Goal: Task Accomplishment & Management: Manage account settings

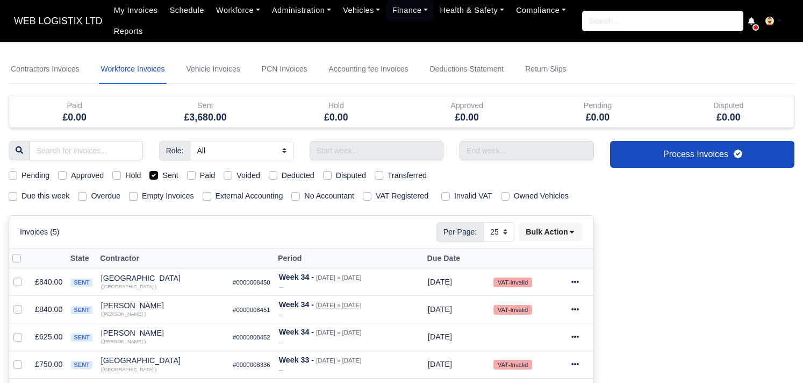
select select "25"
click at [356, 144] on input "text" at bounding box center [377, 150] width 134 height 19
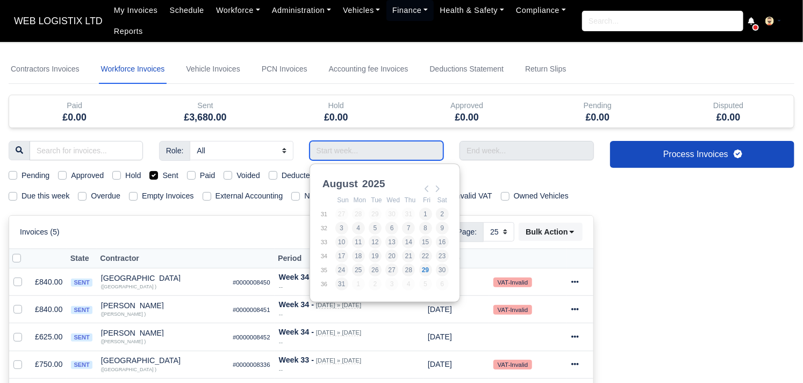
click at [339, 153] on input "Use the arrow keys to pick a date" at bounding box center [377, 150] width 134 height 19
type input "10/08/2025 - 16/08/2025"
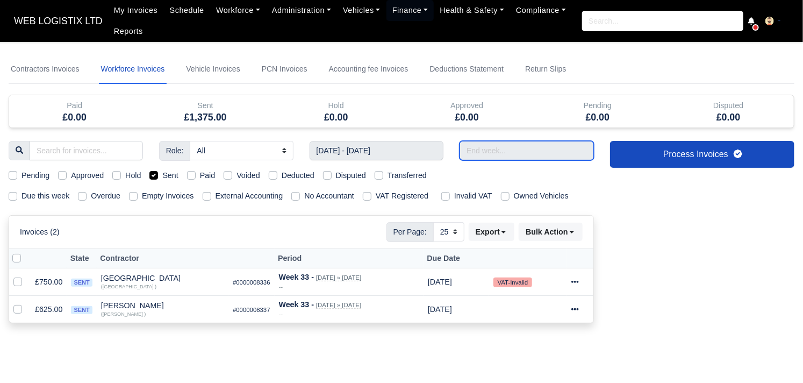
click at [511, 153] on input "text" at bounding box center [527, 150] width 134 height 19
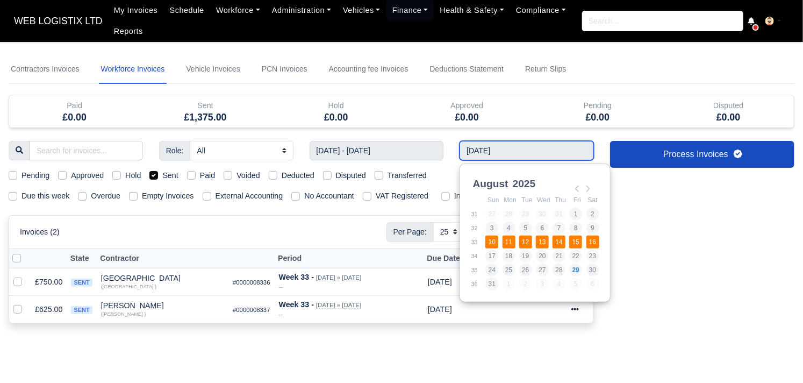
type input "10/08/2025 - 16/08/2025"
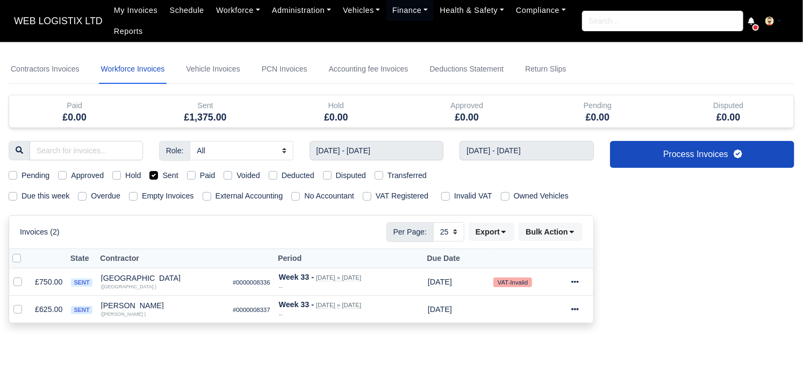
click at [25, 252] on label at bounding box center [25, 252] width 0 height 0
click at [17, 255] on input "checkbox" at bounding box center [16, 256] width 9 height 9
checkbox input "true"
click at [531, 237] on button "Bulk Action" at bounding box center [551, 232] width 64 height 18
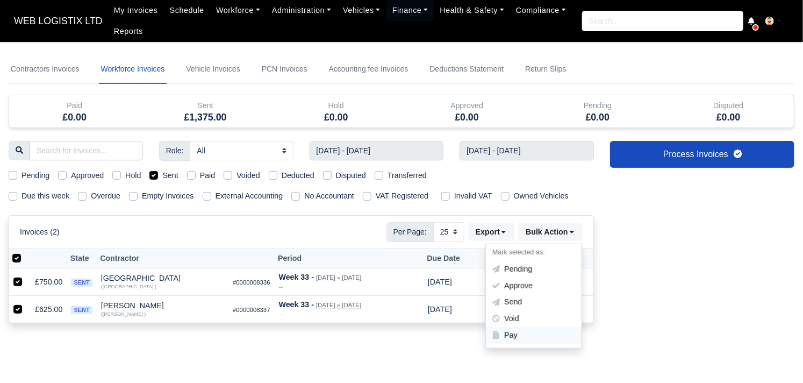
click at [517, 331] on div "Pay" at bounding box center [534, 335] width 96 height 17
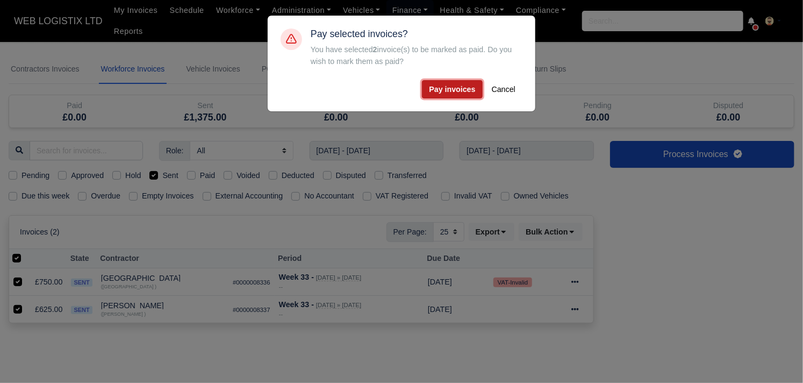
click at [456, 91] on button "Pay invoices" at bounding box center [452, 89] width 60 height 18
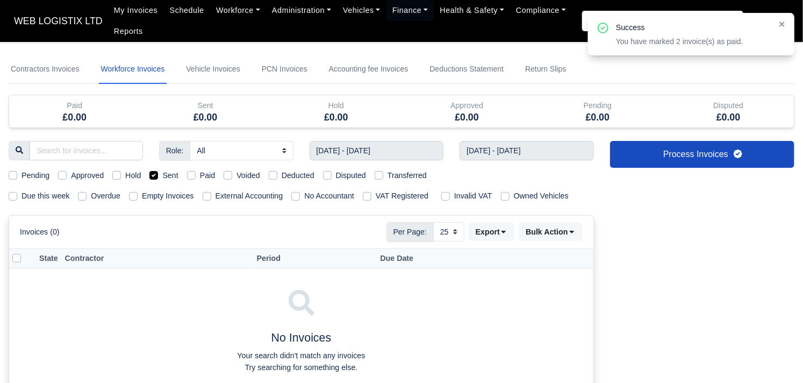
click at [200, 175] on label "Paid" at bounding box center [208, 175] width 16 height 12
click at [194, 175] on input "Paid" at bounding box center [191, 173] width 9 height 9
checkbox input "true"
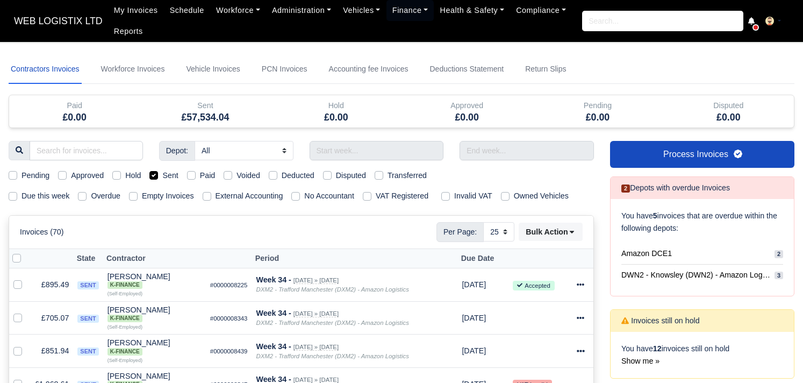
select select "25"
click at [354, 158] on input "text" at bounding box center [377, 150] width 134 height 19
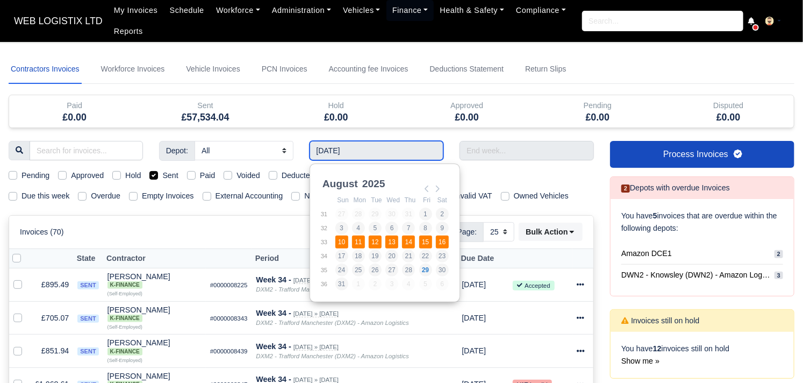
type input "10/08/2025 - 16/08/2025"
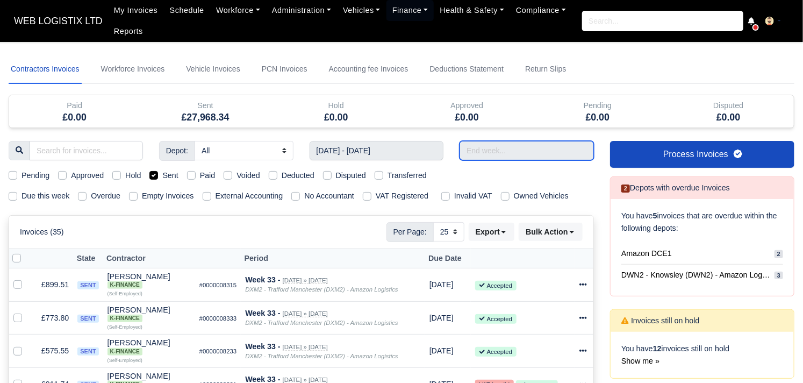
click at [541, 149] on input "text" at bounding box center [527, 150] width 134 height 19
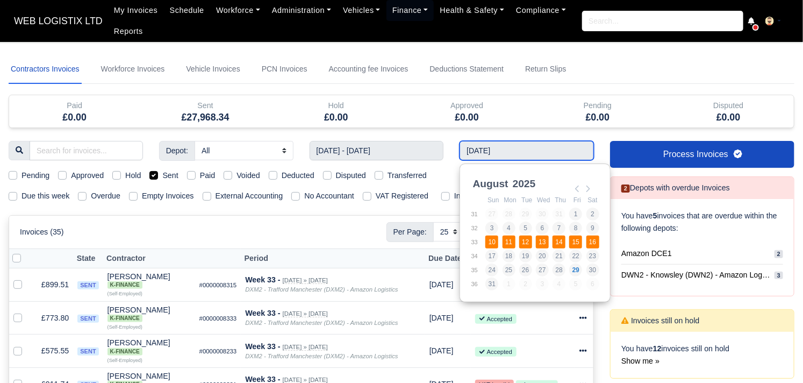
type input "10/08/2025 - 16/08/2025"
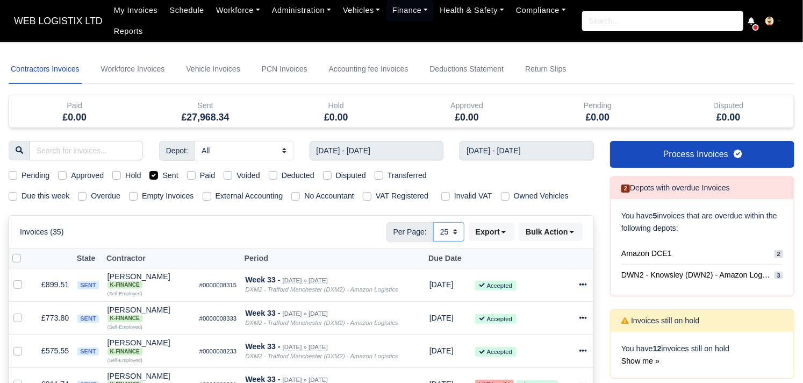
click at [436, 233] on select "10 25 50" at bounding box center [448, 231] width 31 height 19
select select "50"
click at [433, 222] on select "10 25 50" at bounding box center [448, 231] width 31 height 19
click at [539, 235] on button "Bulk Action" at bounding box center [551, 232] width 64 height 18
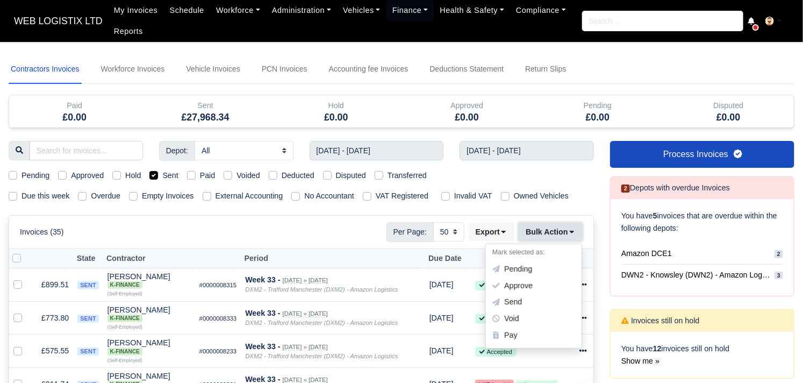
click at [539, 235] on button "Bulk Action" at bounding box center [551, 232] width 64 height 18
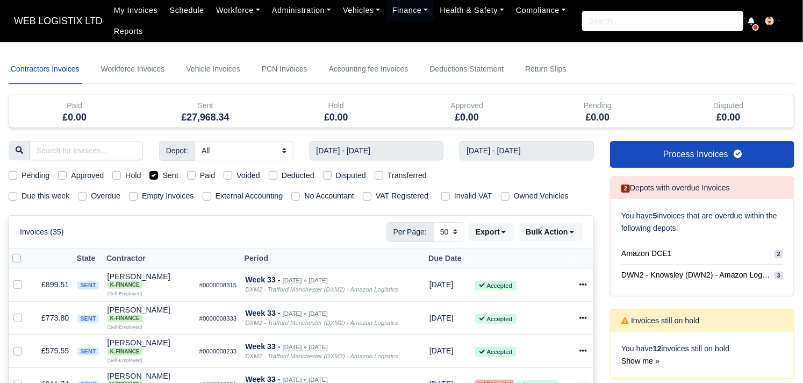
click at [25, 252] on label at bounding box center [25, 252] width 0 height 0
click at [16, 261] on input "checkbox" at bounding box center [16, 256] width 9 height 9
checkbox input "true"
click at [551, 230] on button "Bulk Action" at bounding box center [551, 232] width 64 height 18
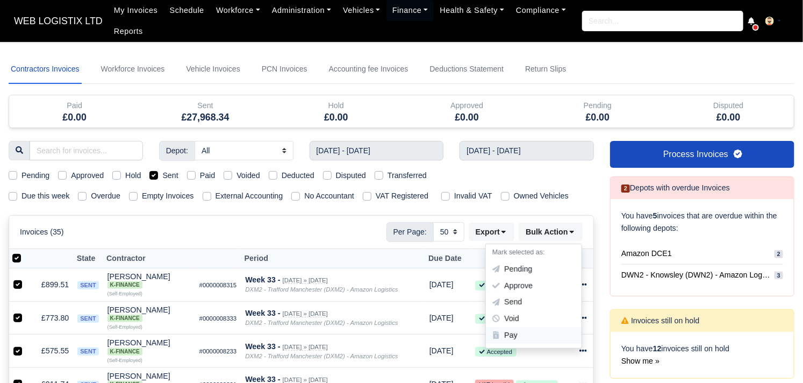
click at [524, 335] on div "Pay" at bounding box center [534, 335] width 96 height 17
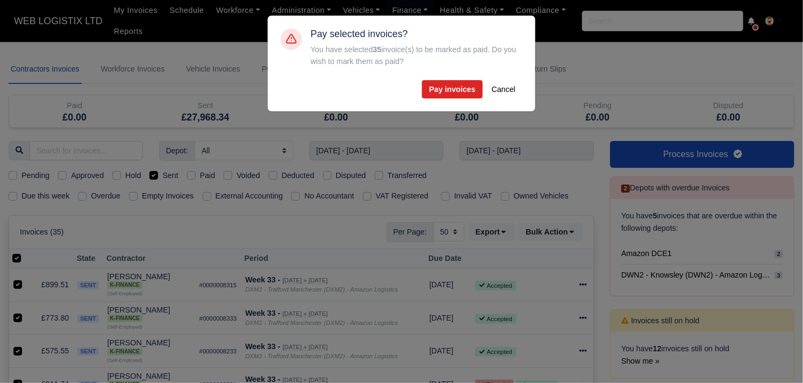
click at [449, 78] on div "Pay selected invoices? You have selected 35 invoice(s) to be marked as paid. Do…" at bounding box center [417, 63] width 212 height 70
click at [449, 87] on button "Pay invoices" at bounding box center [452, 89] width 60 height 18
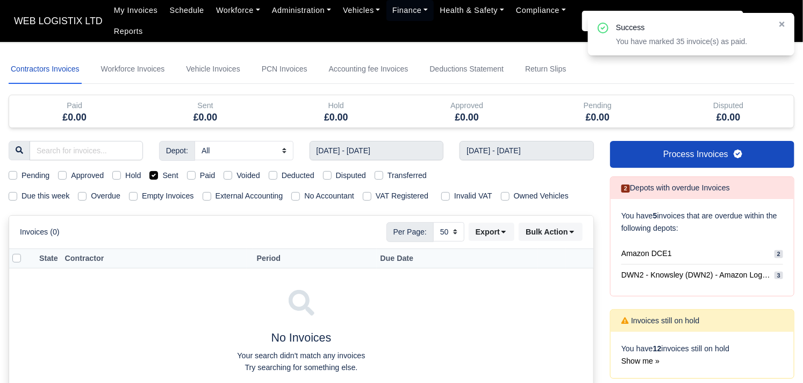
click at [200, 179] on label "Paid" at bounding box center [208, 175] width 16 height 12
click at [190, 178] on input "Paid" at bounding box center [191, 173] width 9 height 9
checkbox input "true"
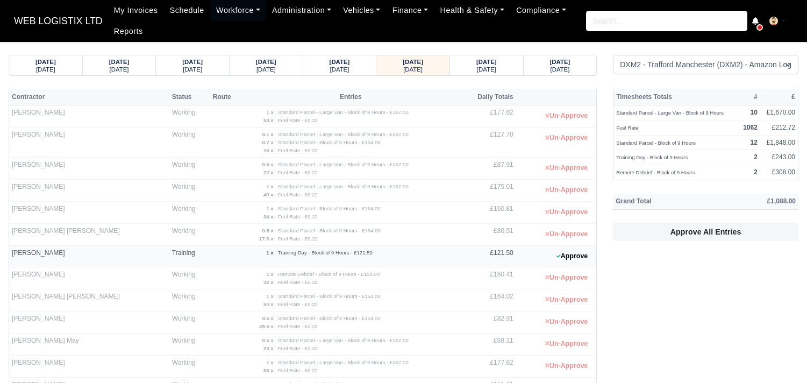
select select "1"
click at [563, 263] on button "Approve" at bounding box center [573, 256] width 44 height 16
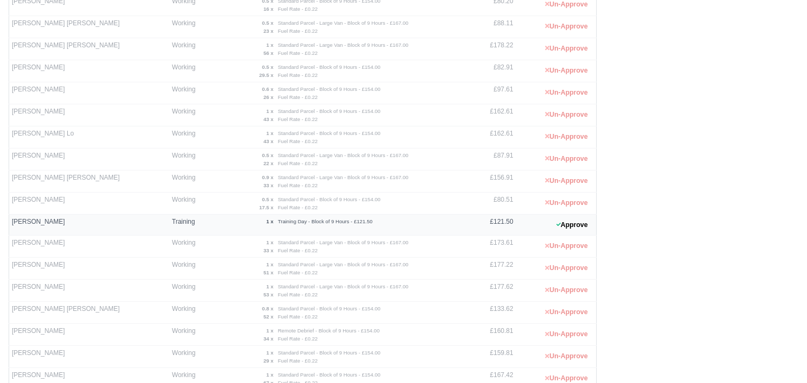
scroll to position [460, 0]
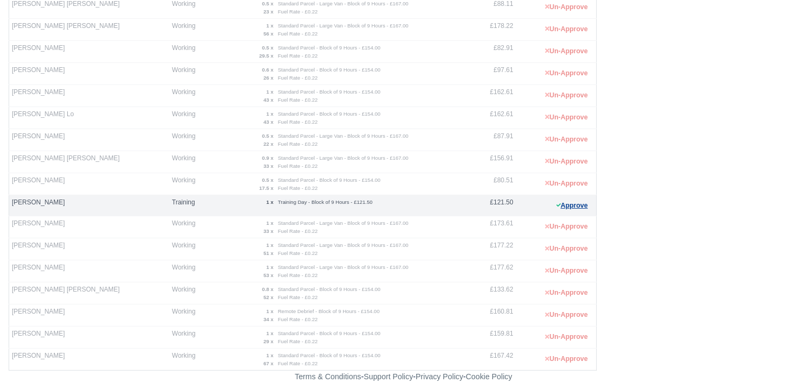
click at [579, 203] on button "Approve" at bounding box center [573, 206] width 44 height 16
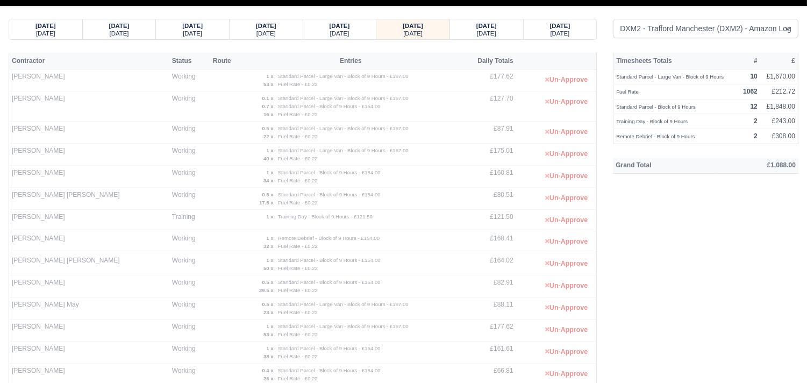
scroll to position [3, 0]
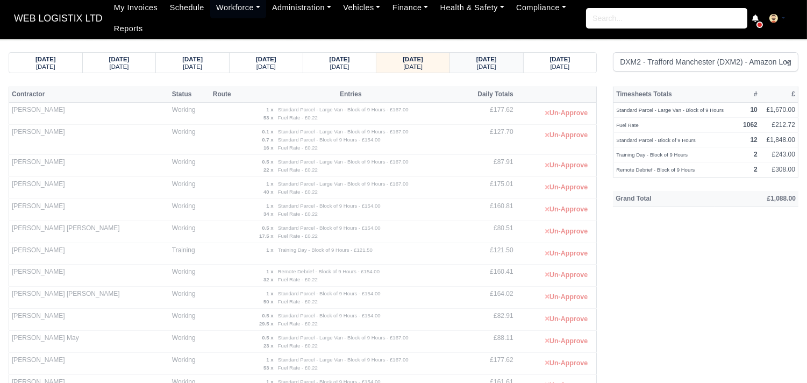
click at [490, 66] on small "Thursday" at bounding box center [486, 66] width 19 height 6
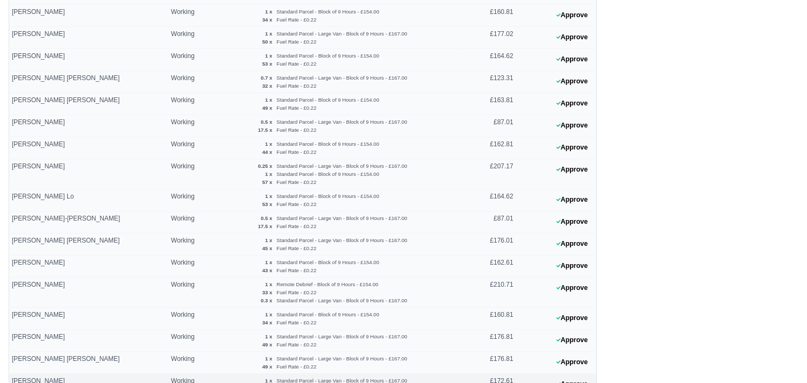
scroll to position [291, 0]
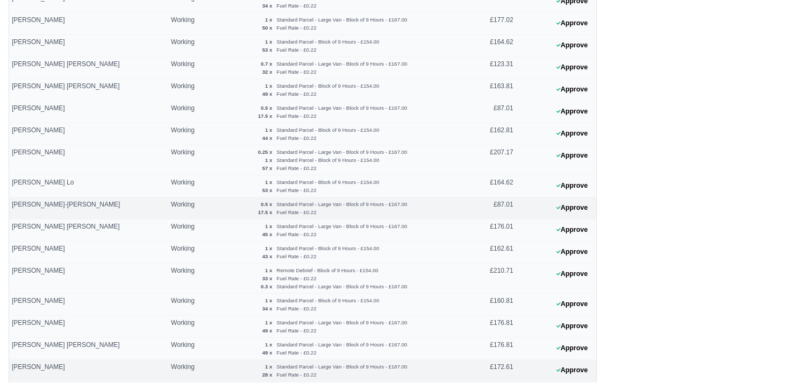
click at [579, 219] on 1756459801 "Approve" at bounding box center [556, 208] width 81 height 22
click at [567, 211] on button "Approve" at bounding box center [573, 208] width 44 height 16
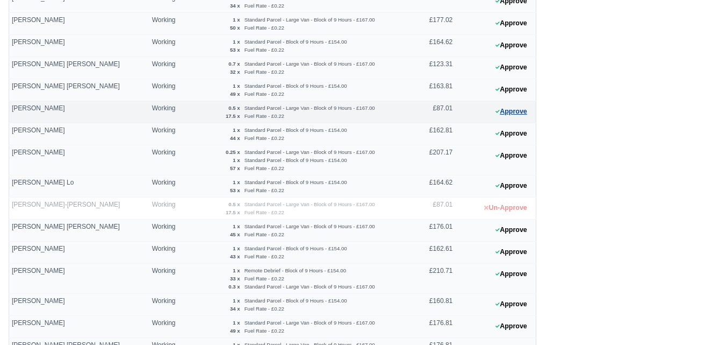
click at [501, 106] on button "Approve" at bounding box center [512, 112] width 44 height 16
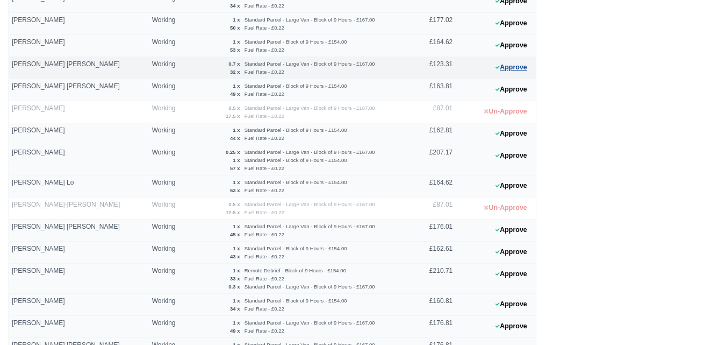
click at [513, 71] on button "Approve" at bounding box center [512, 68] width 44 height 16
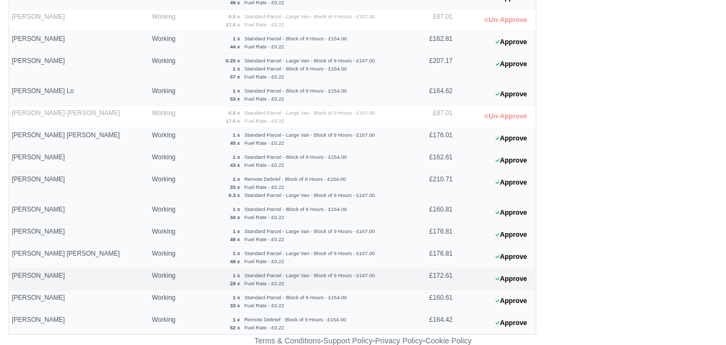
scroll to position [384, 0]
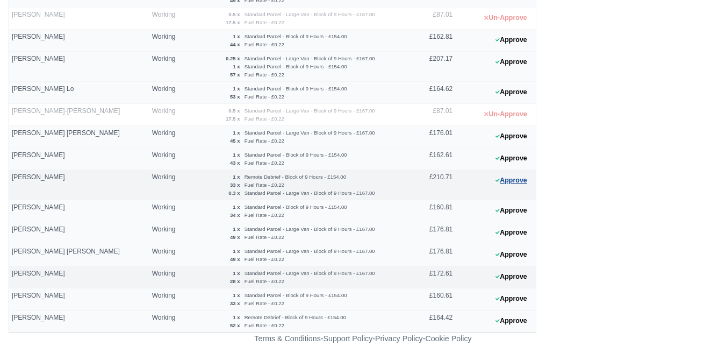
click at [512, 179] on button "Approve" at bounding box center [512, 181] width 44 height 16
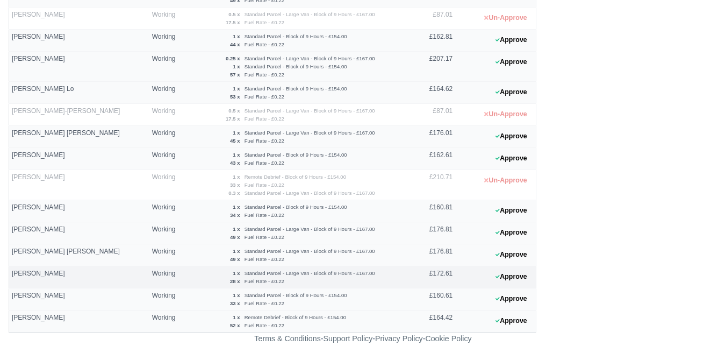
scroll to position [0, 0]
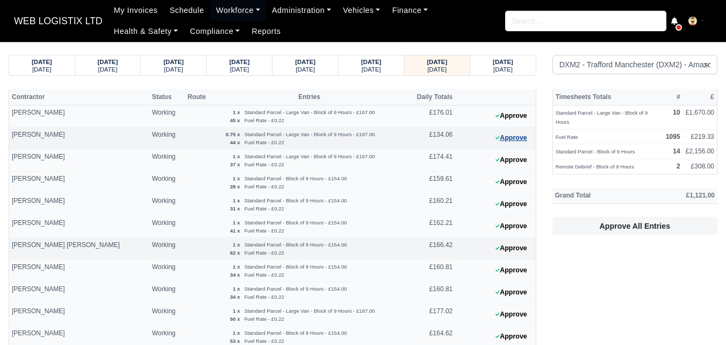
click at [492, 145] on button "Approve" at bounding box center [512, 138] width 44 height 16
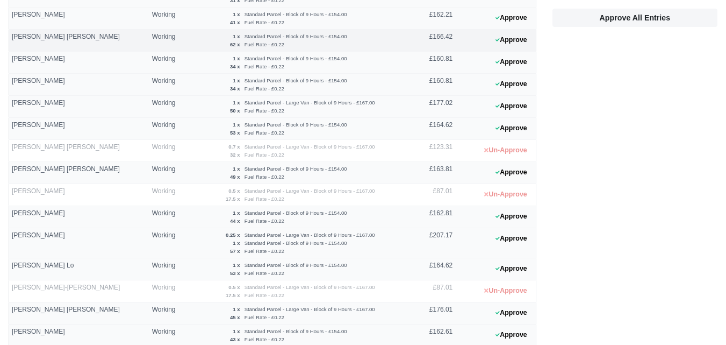
scroll to position [213, 0]
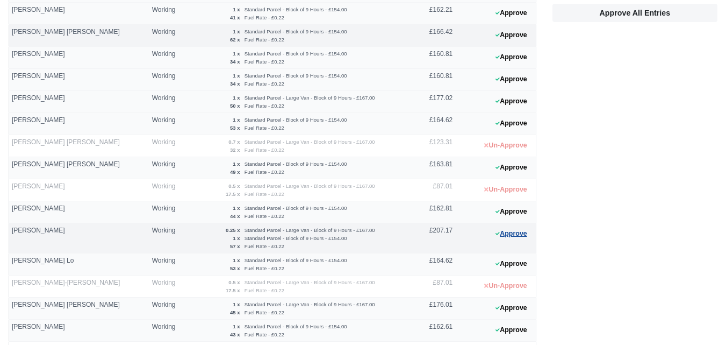
click at [503, 235] on button "Approve" at bounding box center [512, 234] width 44 height 16
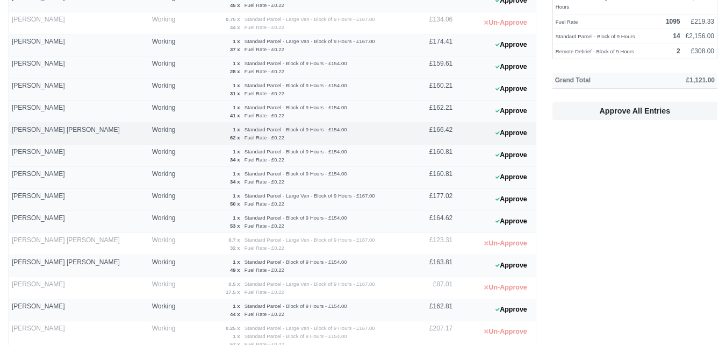
scroll to position [0, 0]
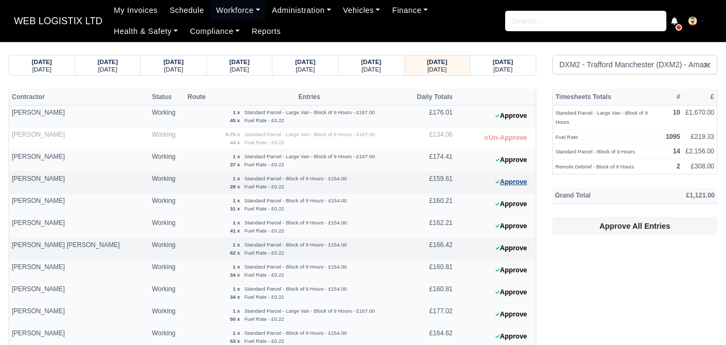
click at [515, 187] on button "Approve" at bounding box center [512, 182] width 44 height 16
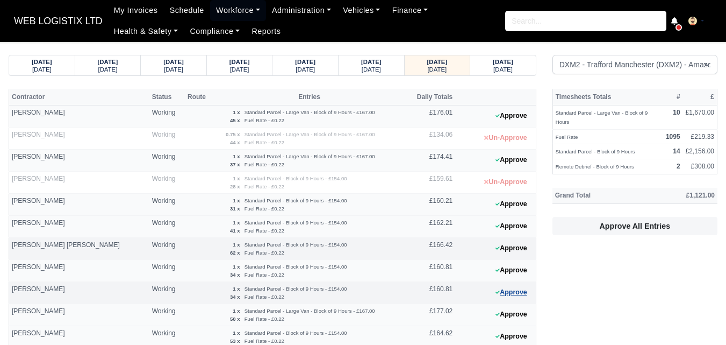
click at [496, 292] on icon at bounding box center [498, 291] width 4 height 3
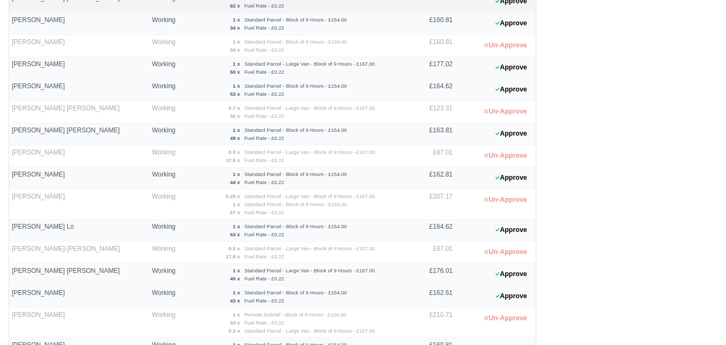
scroll to position [256, 0]
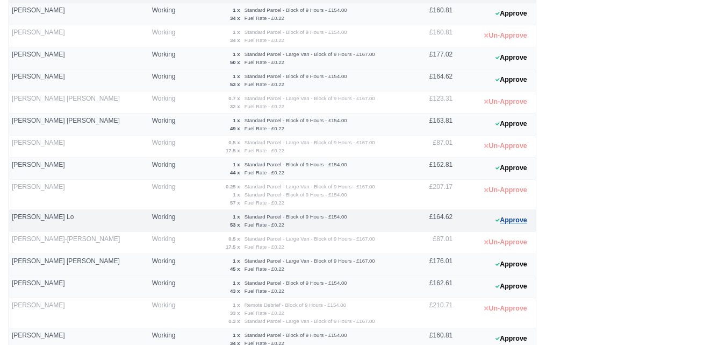
click at [508, 220] on button "Approve" at bounding box center [512, 220] width 44 height 16
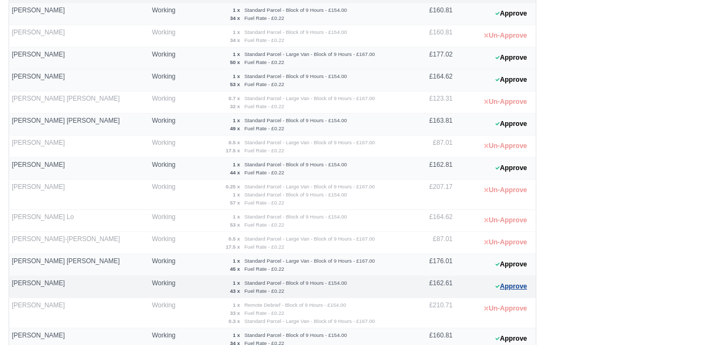
click at [496, 284] on icon at bounding box center [498, 286] width 4 height 6
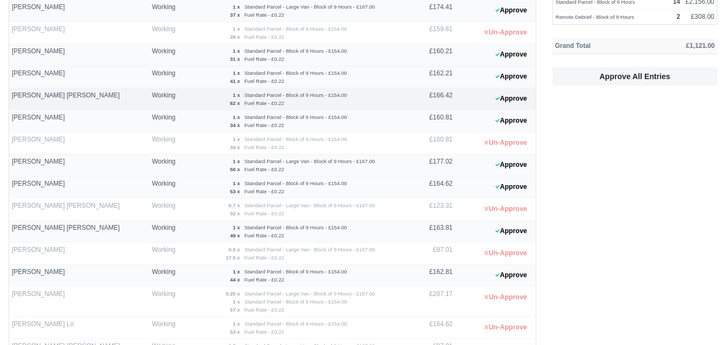
scroll to position [0, 0]
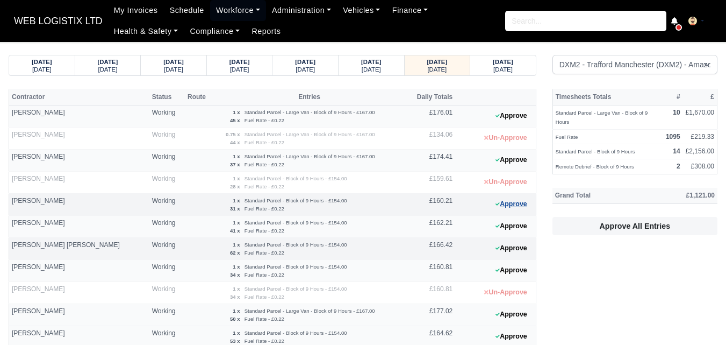
click at [510, 208] on button "Approve" at bounding box center [512, 204] width 44 height 16
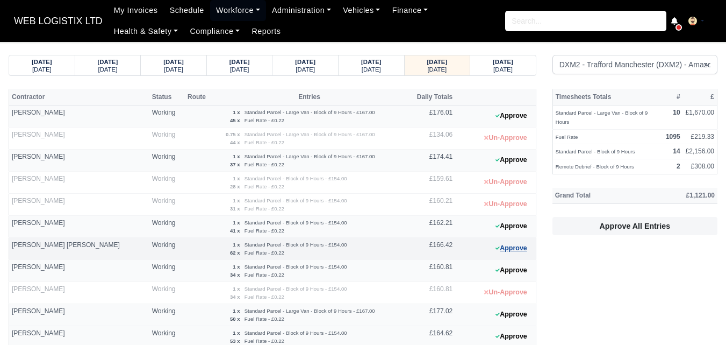
click at [513, 252] on button "Approve" at bounding box center [512, 248] width 44 height 16
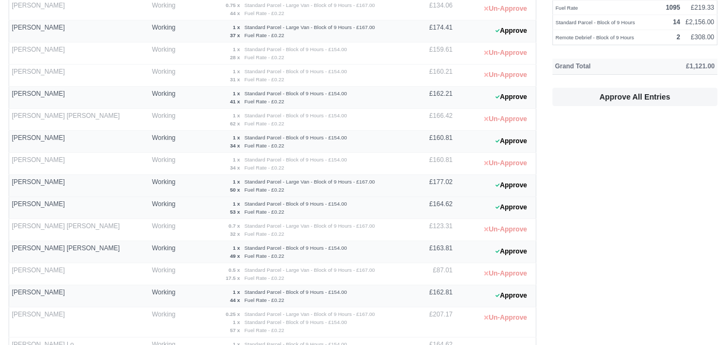
scroll to position [139, 0]
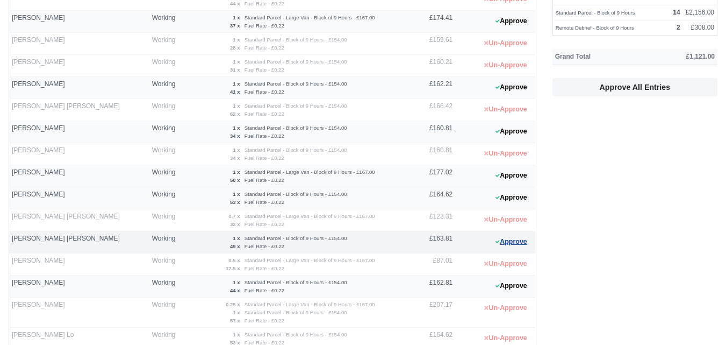
click at [517, 239] on button "Approve" at bounding box center [512, 242] width 44 height 16
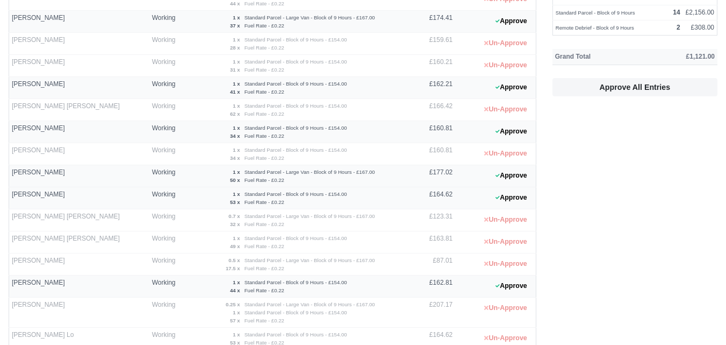
click at [725, 220] on div "Timesheets Totals # £ Standard Parcel - Large Van - Block of 9 Hours 10 £1,670.…" at bounding box center [635, 264] width 181 height 628
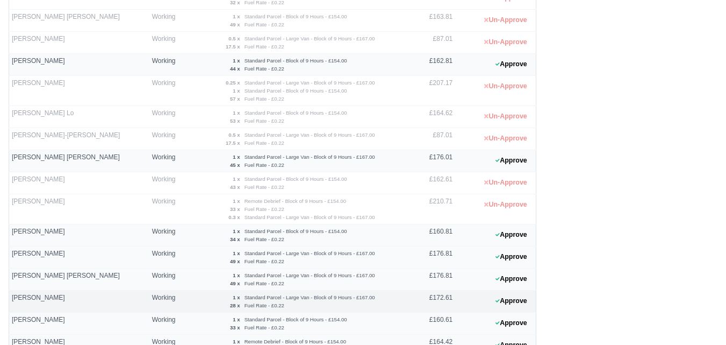
scroll to position [384, 0]
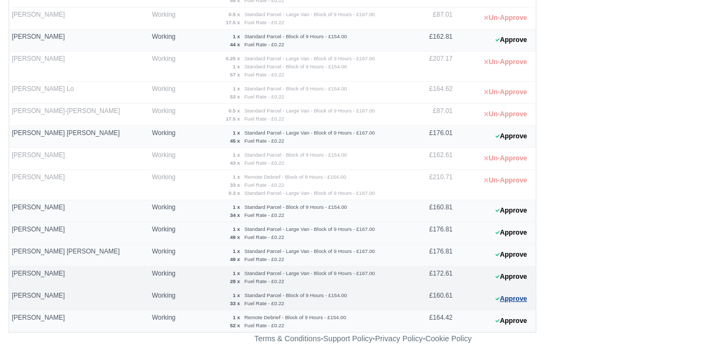
click at [521, 291] on button "Approve" at bounding box center [512, 299] width 44 height 16
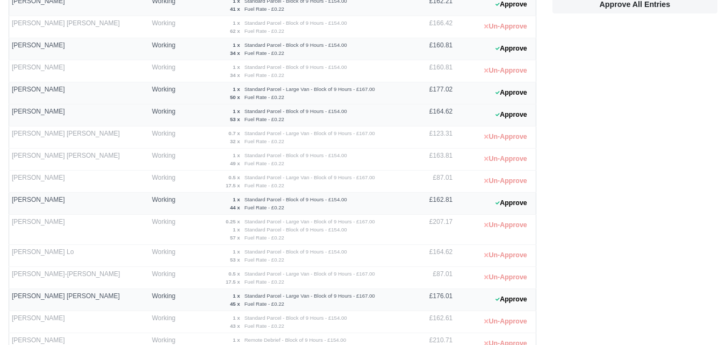
scroll to position [220, 0]
click at [510, 119] on button "Approve" at bounding box center [512, 116] width 44 height 16
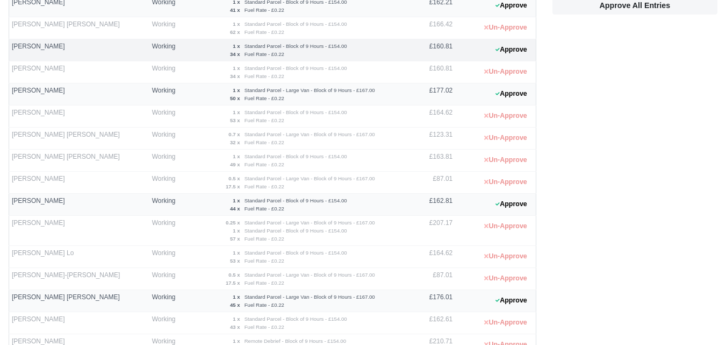
click at [520, 39] on 1756460639 "Approve" at bounding box center [495, 50] width 81 height 22
click at [519, 51] on button "Approve" at bounding box center [512, 50] width 44 height 16
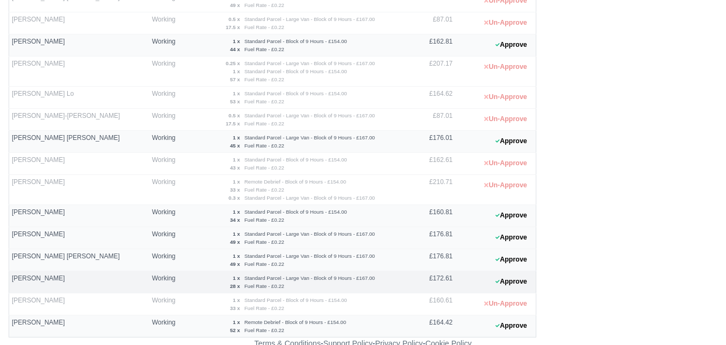
scroll to position [384, 0]
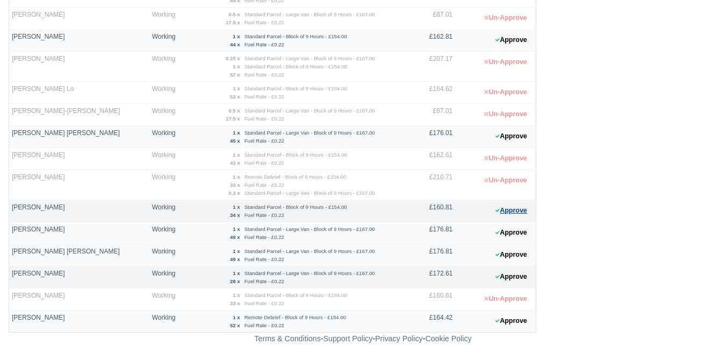
click at [516, 212] on button "Approve" at bounding box center [512, 211] width 44 height 16
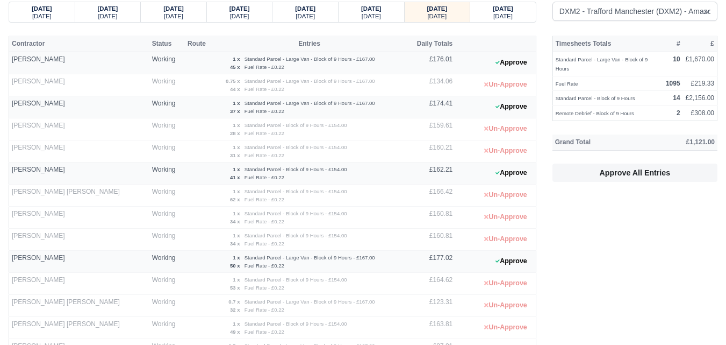
scroll to position [0, 0]
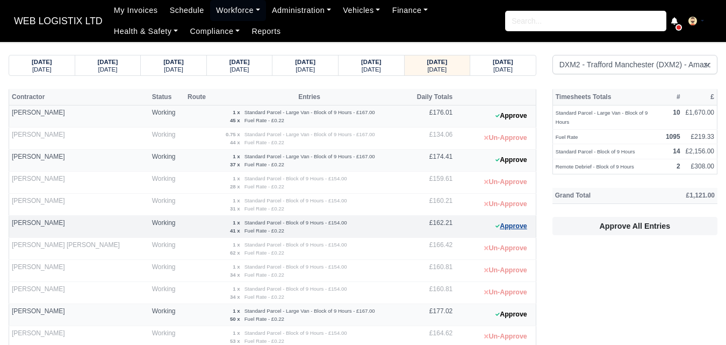
click at [508, 231] on button "Approve" at bounding box center [512, 226] width 44 height 16
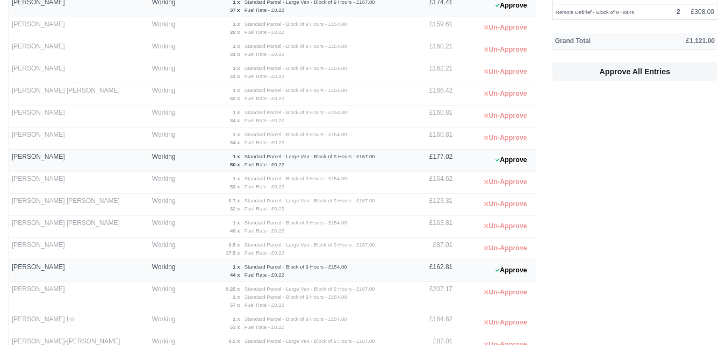
scroll to position [268, 0]
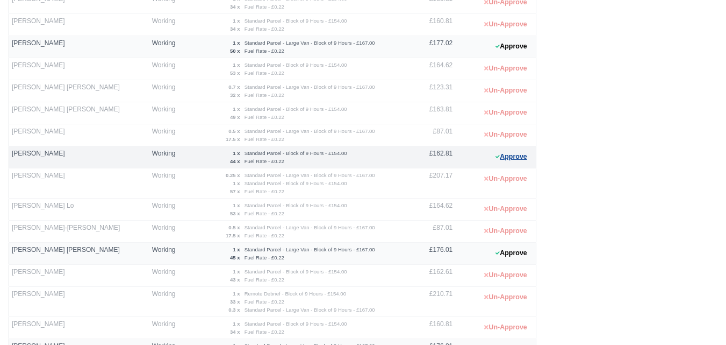
click at [524, 156] on button "Approve" at bounding box center [512, 157] width 44 height 16
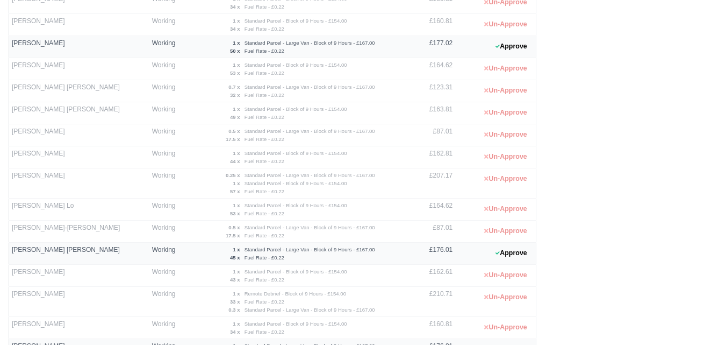
scroll to position [384, 0]
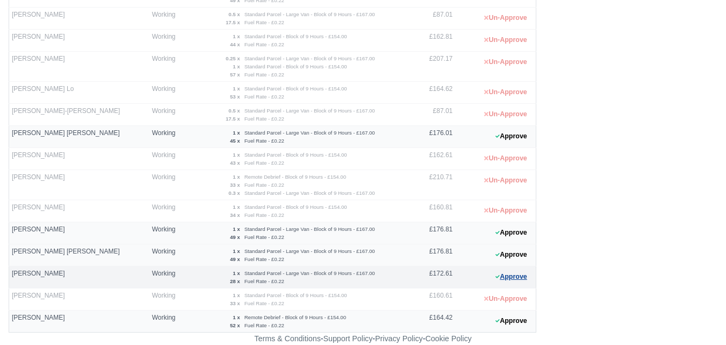
click at [494, 276] on button "Approve" at bounding box center [512, 277] width 44 height 16
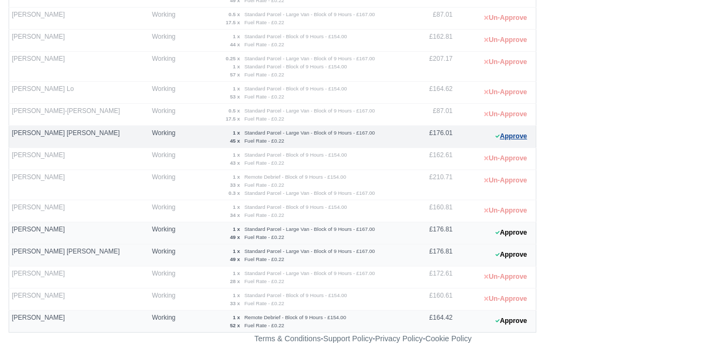
click at [521, 138] on button "Approve" at bounding box center [512, 137] width 44 height 16
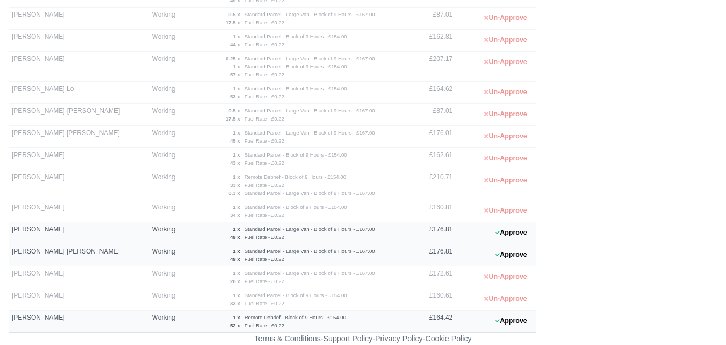
scroll to position [0, 0]
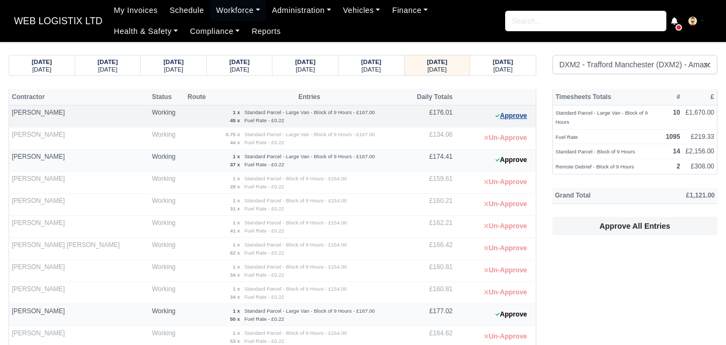
click at [518, 115] on button "Approve" at bounding box center [512, 116] width 44 height 16
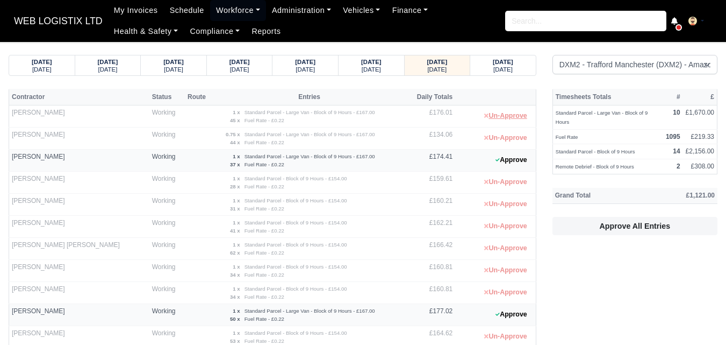
click at [518, 115] on button "Un-Approve" at bounding box center [506, 116] width 54 height 16
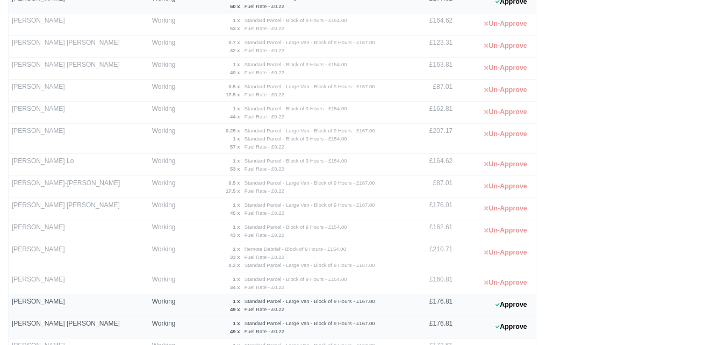
scroll to position [384, 0]
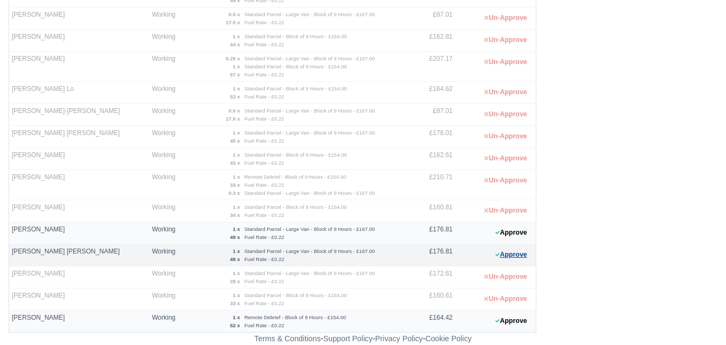
click at [505, 259] on button "Approve" at bounding box center [512, 255] width 44 height 16
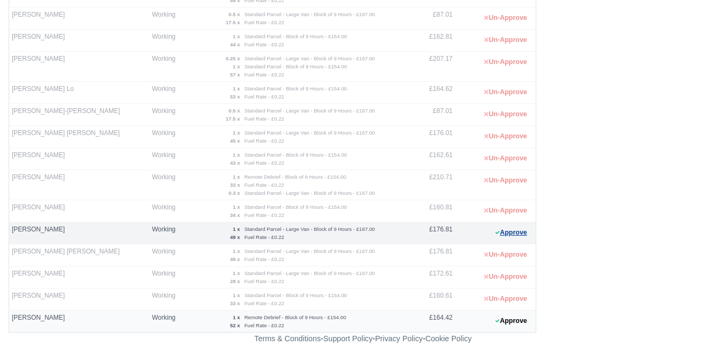
click at [525, 235] on button "Approve" at bounding box center [512, 233] width 44 height 16
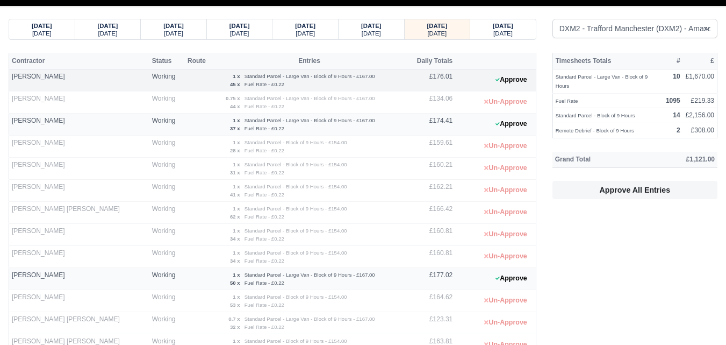
scroll to position [0, 0]
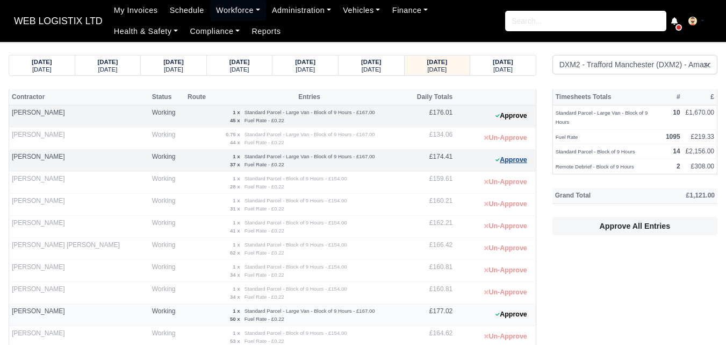
click at [517, 161] on button "Approve" at bounding box center [512, 160] width 44 height 16
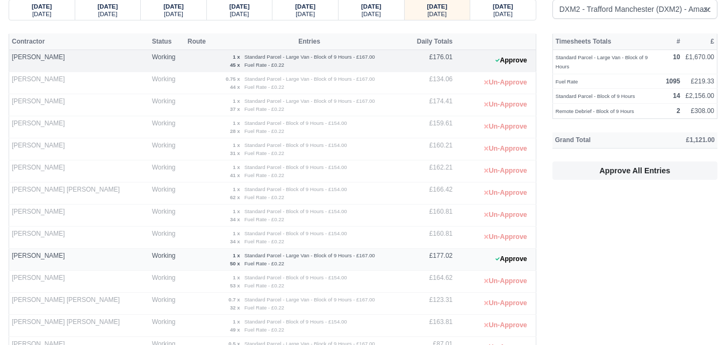
scroll to position [170, 0]
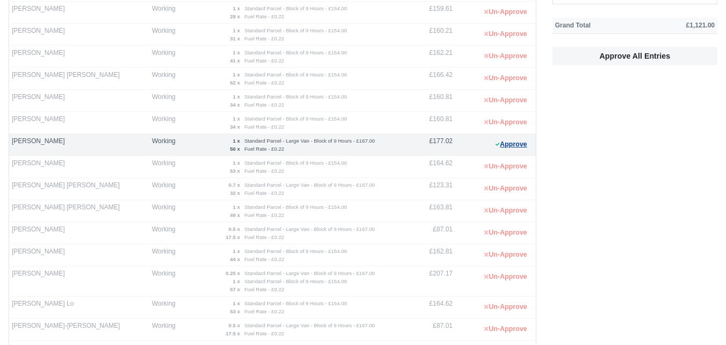
click at [510, 149] on button "Approve" at bounding box center [512, 145] width 44 height 16
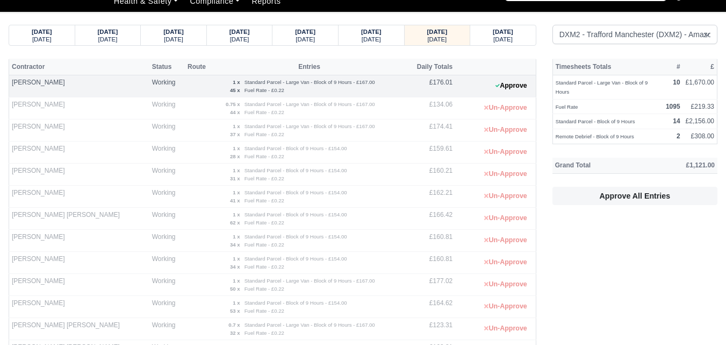
scroll to position [0, 0]
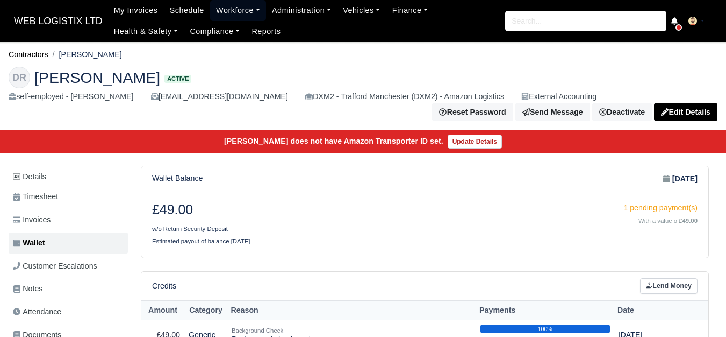
click at [223, 10] on link "Workforce" at bounding box center [238, 10] width 56 height 21
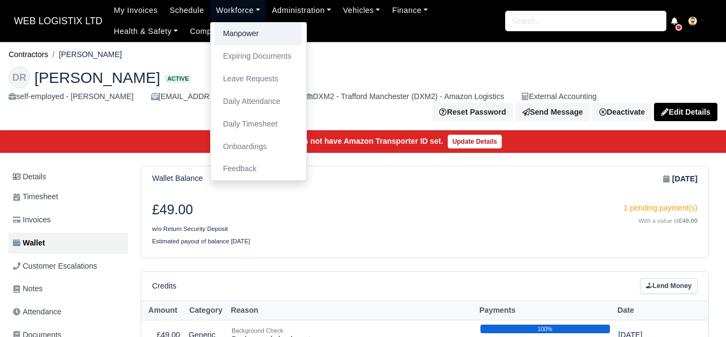
click at [226, 39] on link "Manpower" at bounding box center [258, 34] width 87 height 23
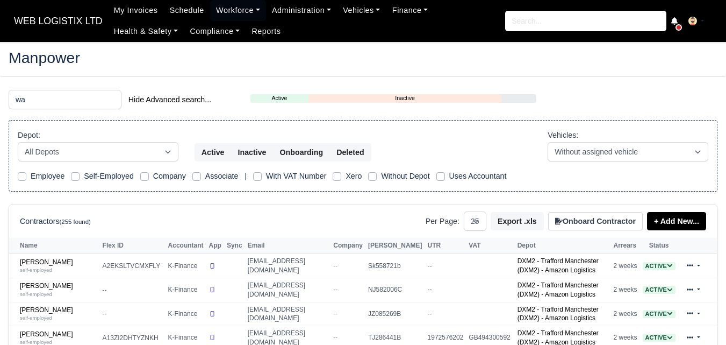
select select "25"
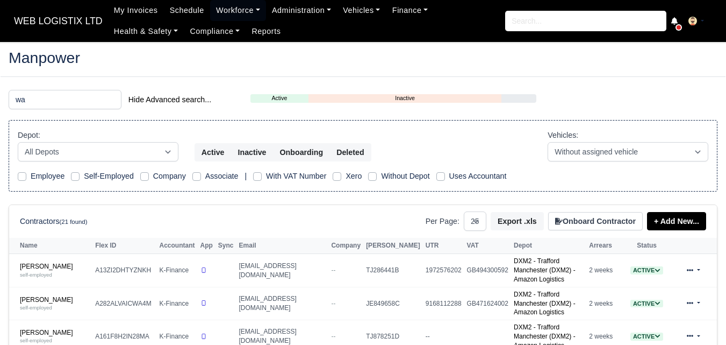
type input "wa"
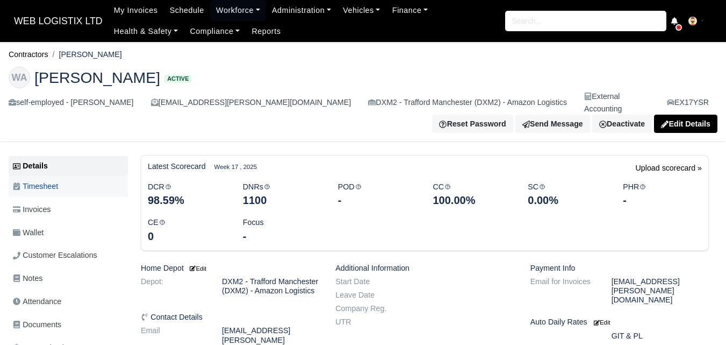
click at [95, 176] on link "Timesheet" at bounding box center [68, 186] width 119 height 21
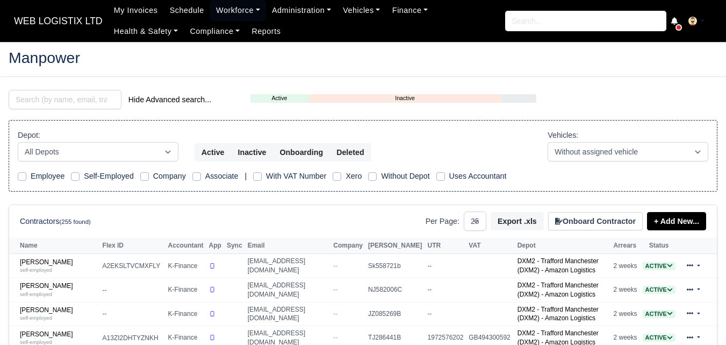
select select "25"
click at [46, 267] on small "self-employed" at bounding box center [36, 270] width 32 height 6
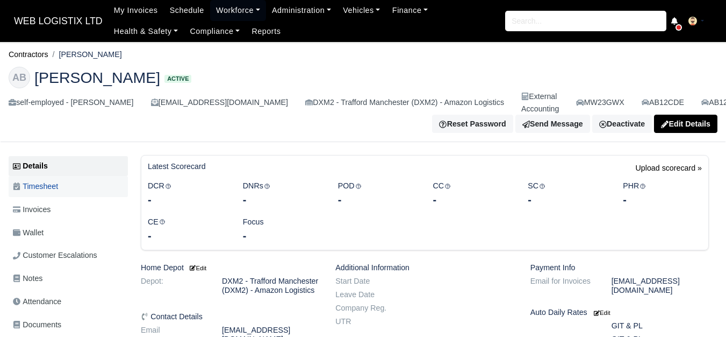
click at [31, 188] on span "Timesheet" at bounding box center [35, 186] width 45 height 12
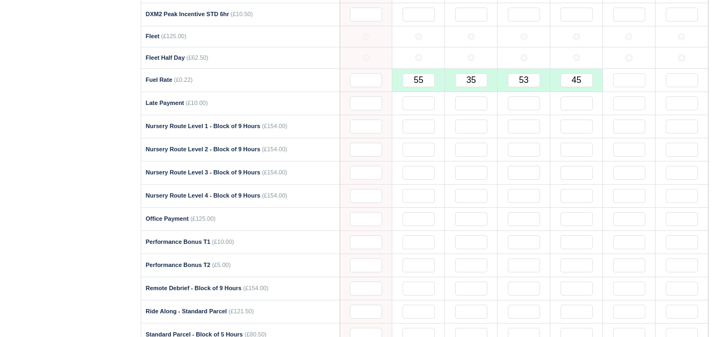
scroll to position [746, 0]
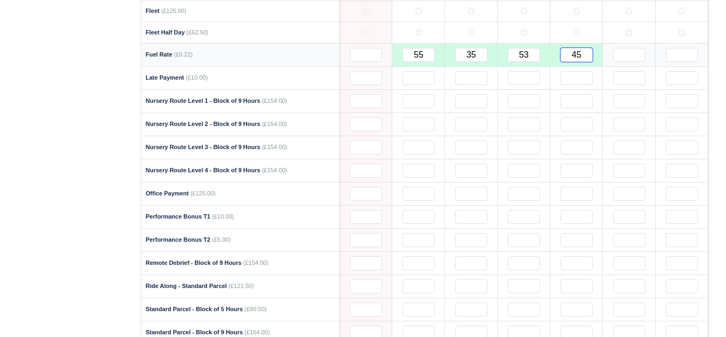
drag, startPoint x: 580, startPoint y: 58, endPoint x: 586, endPoint y: 60, distance: 6.3
click at [586, 60] on input "45" at bounding box center [577, 55] width 32 height 14
type input "46"
click at [717, 80] on div "Working Days 4 Payments £695.96 Daily Rate £0.00 Loans Remaining £366.24 June 2…" at bounding box center [425, 247] width 586 height 1676
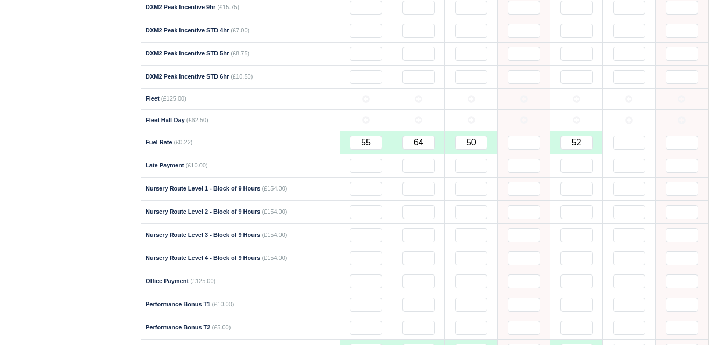
scroll to position [595, 0]
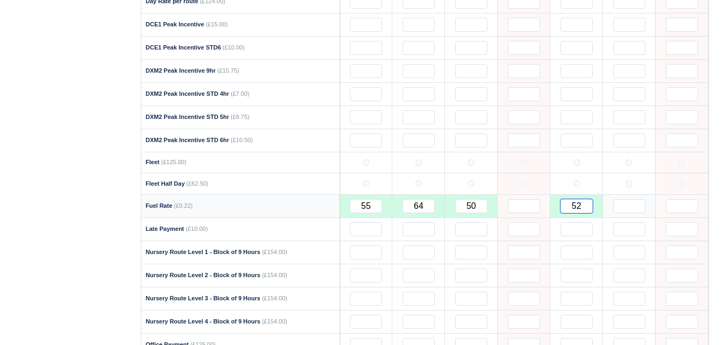
click at [577, 201] on input "52" at bounding box center [577, 206] width 32 height 14
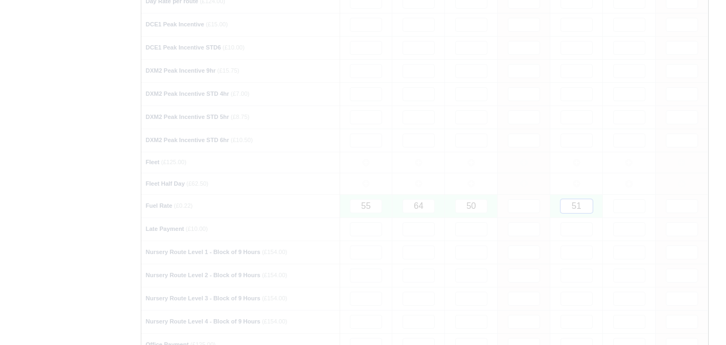
type input "51"
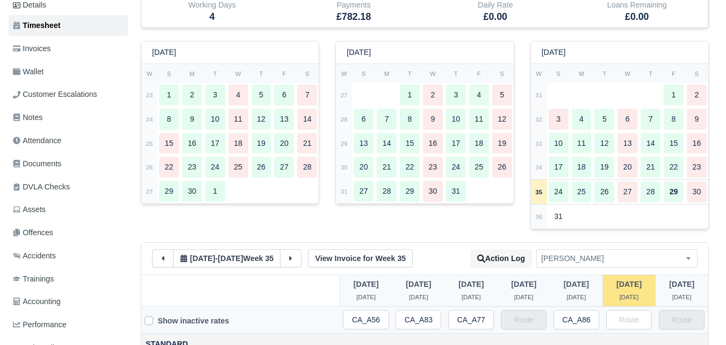
scroll to position [0, 0]
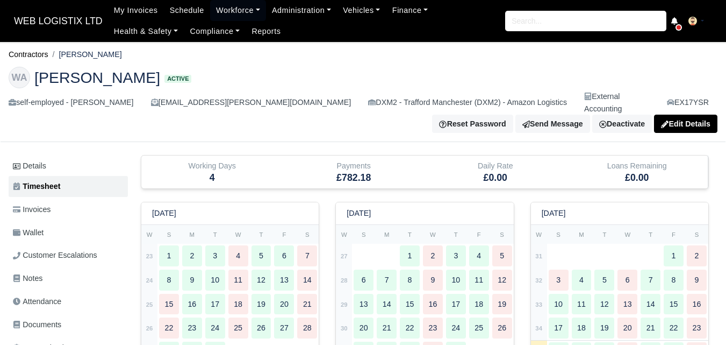
click at [280, 74] on h2 "WA Wayne Archer Active" at bounding box center [363, 78] width 709 height 22
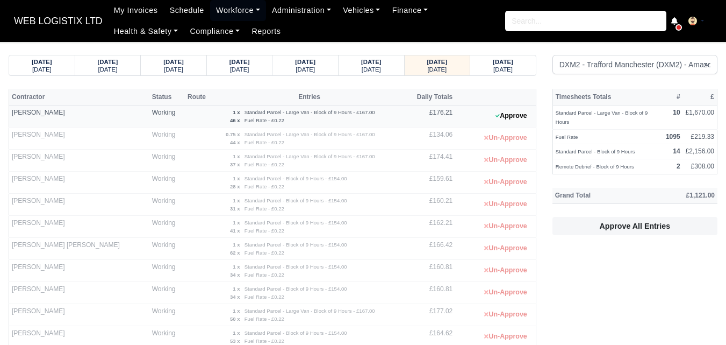
select select "1"
click at [516, 120] on button "Approve" at bounding box center [512, 116] width 44 height 16
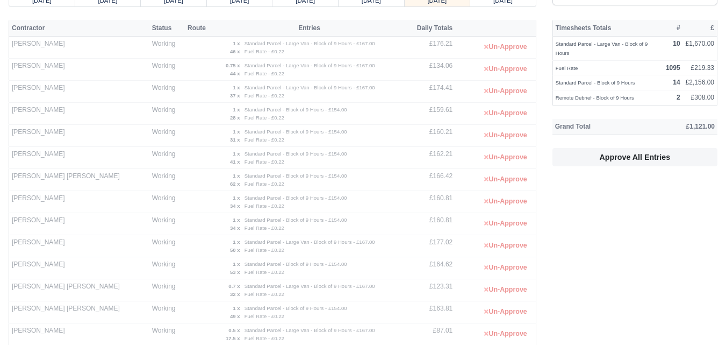
scroll to position [384, 0]
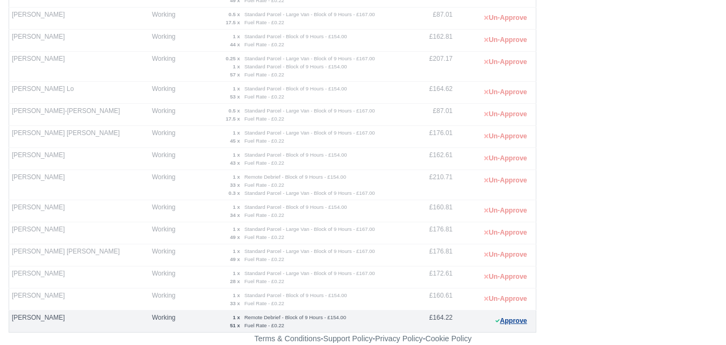
click at [516, 323] on button "Approve" at bounding box center [512, 321] width 44 height 16
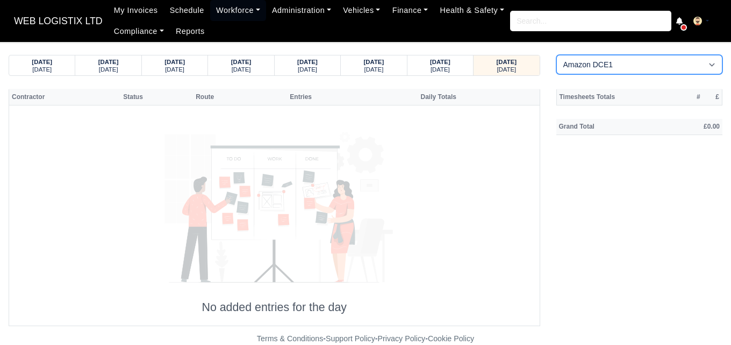
click at [611, 66] on select "Amazon DCE1 DWN2 - [GEOGRAPHIC_DATA] (DWN2) - Amazon Logistics (L34 7XL) DXM2 -…" at bounding box center [639, 64] width 167 height 19
select select "1"
click at [556, 55] on select "Amazon DCE1 DWN2 - [GEOGRAPHIC_DATA] (DWN2) - Amazon Logistics (L34 7XL) DXM2 -…" at bounding box center [639, 64] width 167 height 19
click at [441, 61] on strong "28/08/2025" at bounding box center [440, 62] width 20 height 6
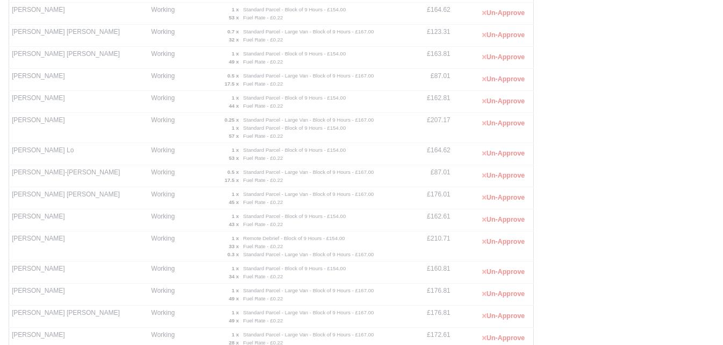
scroll to position [384, 0]
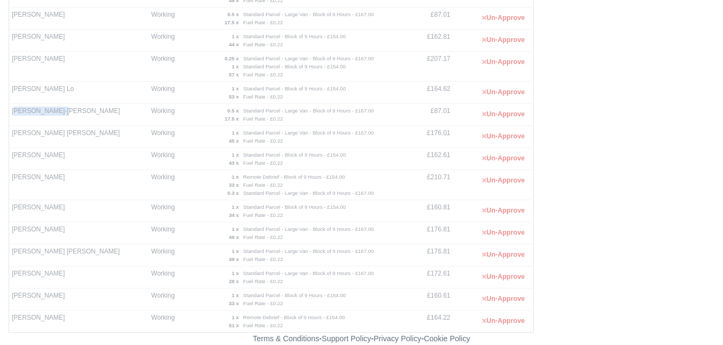
drag, startPoint x: 13, startPoint y: 110, endPoint x: 62, endPoint y: 112, distance: 49.0
click at [62, 112] on td "Leon Depasois-Mike" at bounding box center [79, 115] width 140 height 22
drag, startPoint x: 12, startPoint y: 111, endPoint x: 76, endPoint y: 112, distance: 63.5
click at [76, 112] on td "Leon Depasois-Mike" at bounding box center [79, 115] width 140 height 22
copy td "Leon Depasois-Mike"
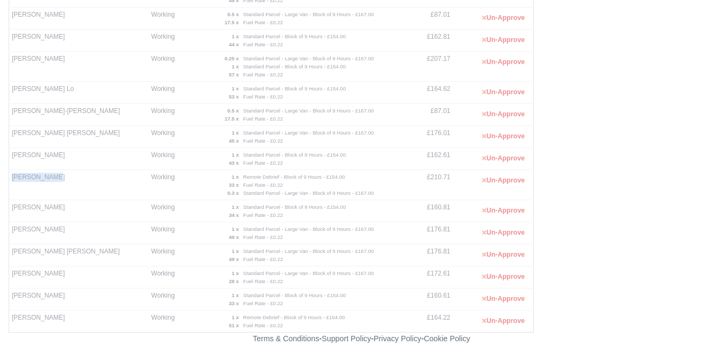
drag, startPoint x: 12, startPoint y: 178, endPoint x: 51, endPoint y: 180, distance: 38.2
click at [51, 180] on td "Melven Blake" at bounding box center [79, 185] width 140 height 30
copy td "Melven Blake"
drag, startPoint x: 13, startPoint y: 56, endPoint x: 55, endPoint y: 62, distance: 42.4
click at [55, 62] on td "Kevin Medina" at bounding box center [79, 67] width 140 height 30
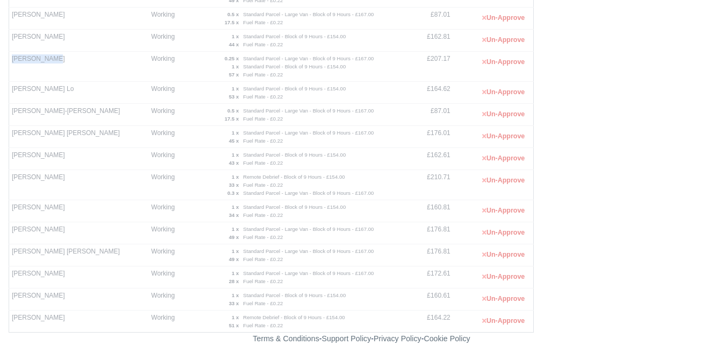
copy td "Kevin Medina"
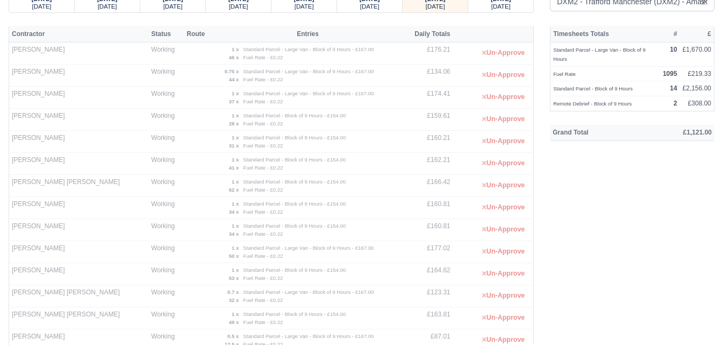
scroll to position [0, 0]
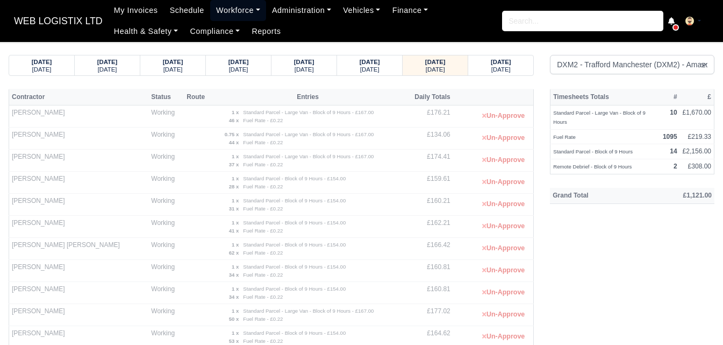
click at [222, 12] on link "Workforce" at bounding box center [238, 10] width 56 height 21
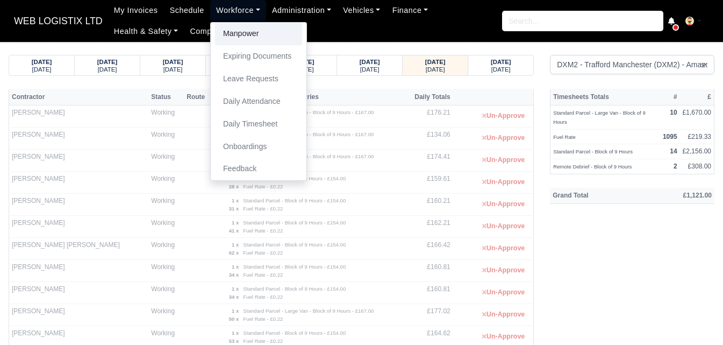
click at [230, 31] on link "Manpower" at bounding box center [258, 34] width 87 height 23
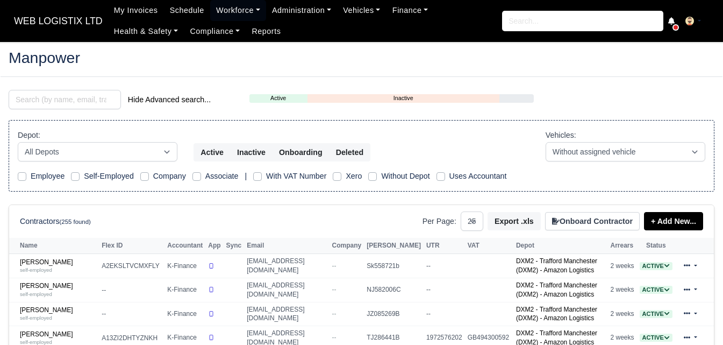
select select "25"
click at [78, 92] on input "search" at bounding box center [65, 99] width 112 height 19
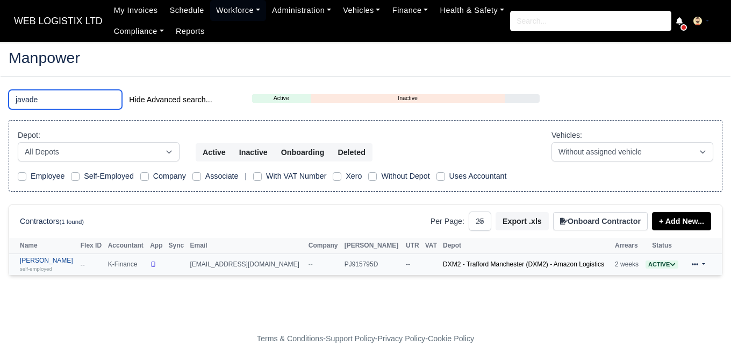
type input "javade"
click at [34, 263] on link "[PERSON_NAME] self-employed" at bounding box center [47, 264] width 55 height 16
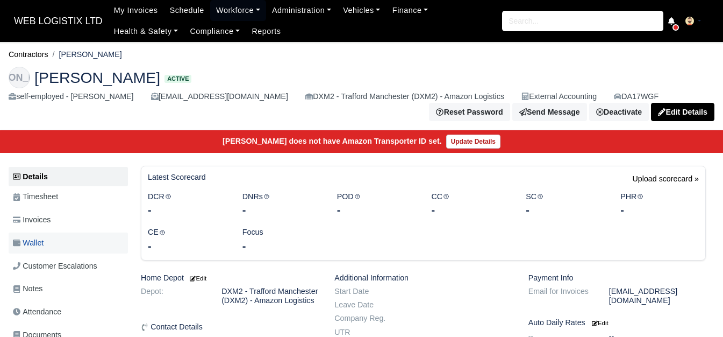
click at [61, 248] on link "Wallet" at bounding box center [68, 242] width 119 height 21
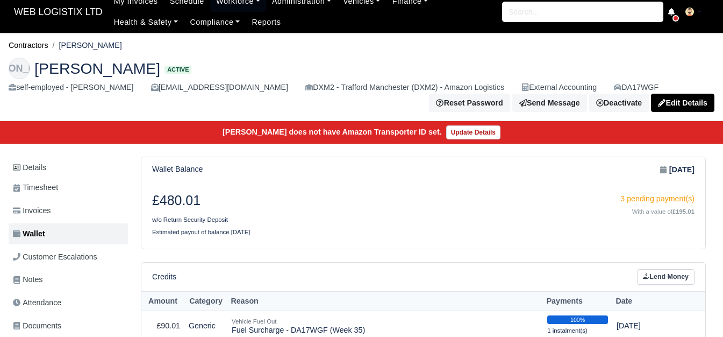
drag, startPoint x: 727, startPoint y: 58, endPoint x: 722, endPoint y: 98, distance: 40.7
click at [722, 98] on html "WEB LOGISTIX LTD My Invoices Schedule Workforce Manpower Expiring Documents Lea…" at bounding box center [361, 159] width 723 height 337
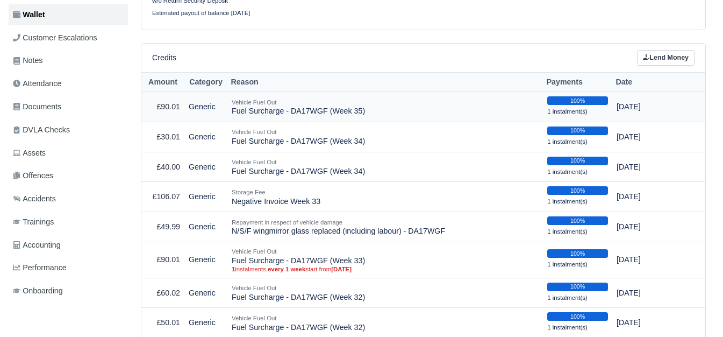
drag, startPoint x: 230, startPoint y: 112, endPoint x: 362, endPoint y: 121, distance: 132.6
click at [362, 121] on td "Vehicle Fuel Out Fuel Surcharge - DA17WGF (Week 35)" at bounding box center [385, 107] width 316 height 30
copy td "Fuel Surcharge - DA17WGF (Week 35)"
click at [686, 55] on link "Lend Money" at bounding box center [666, 58] width 58 height 16
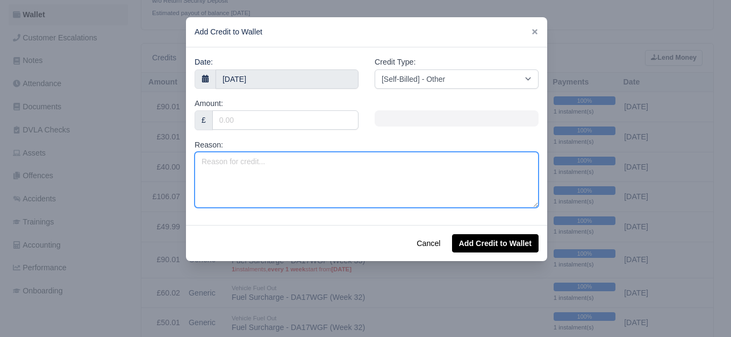
click at [288, 183] on textarea "Reason:" at bounding box center [367, 180] width 344 height 56
paste textarea "Fuel Surcharge - DA17WGF (Week 35)"
type textarea "Fuel Surcharge - DA17WGF (Week 35)"
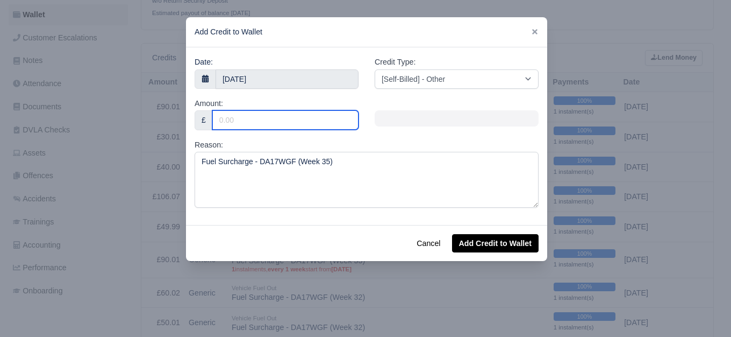
click at [275, 125] on input "Amount:" at bounding box center [285, 119] width 146 height 19
type input "50"
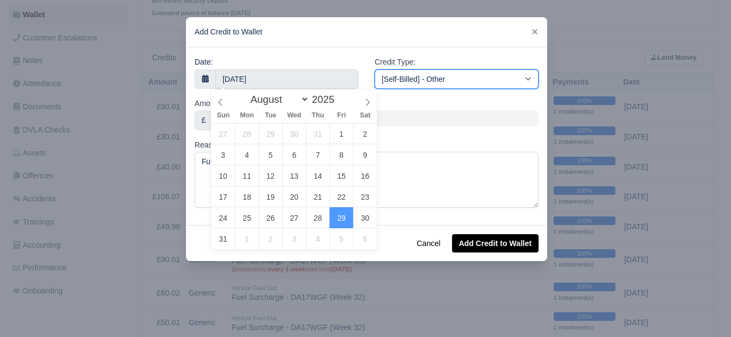
click at [437, 79] on select "[Self-Billed] - Other [Self-Billed] - Negative Invoice [Self-Billed] - Keychain…" at bounding box center [457, 78] width 164 height 19
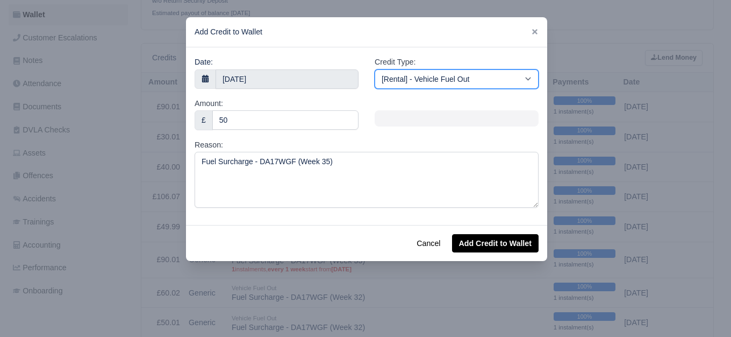
click at [375, 69] on select "[Self-Billed] - Other [Self-Billed] - Negative Invoice [Self-Billed] - Keychain…" at bounding box center [457, 78] width 164 height 19
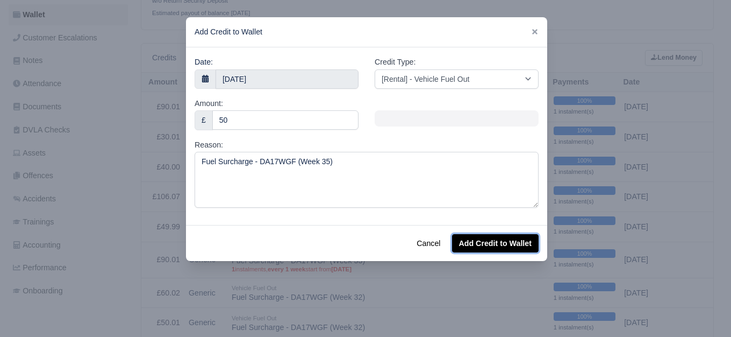
click at [499, 241] on button "Add Credit to Wallet" at bounding box center [495, 243] width 87 height 18
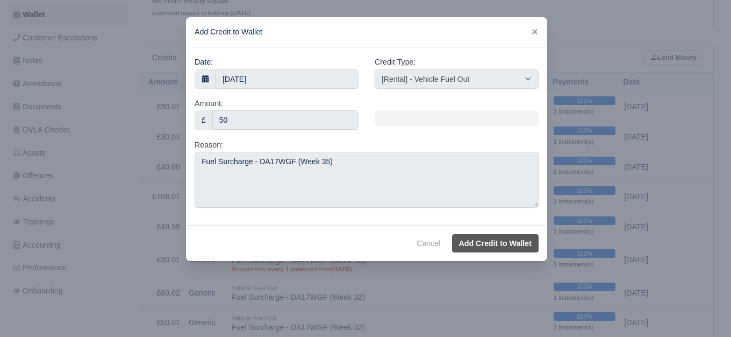
select select "other"
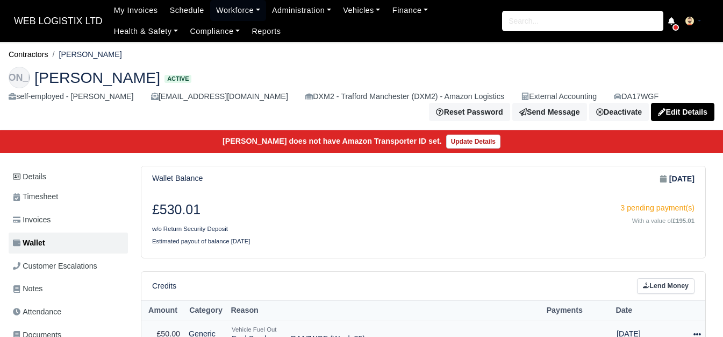
drag, startPoint x: 0, startPoint y: 0, endPoint x: 689, endPoint y: 132, distance: 701.2
click at [696, 330] on icon at bounding box center [698, 334] width 8 height 8
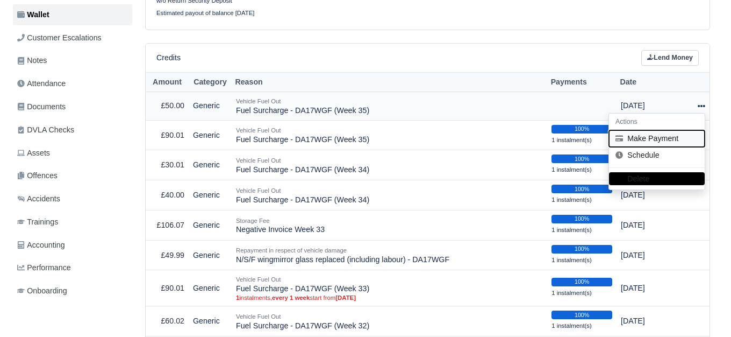
scroll to position [228, 0]
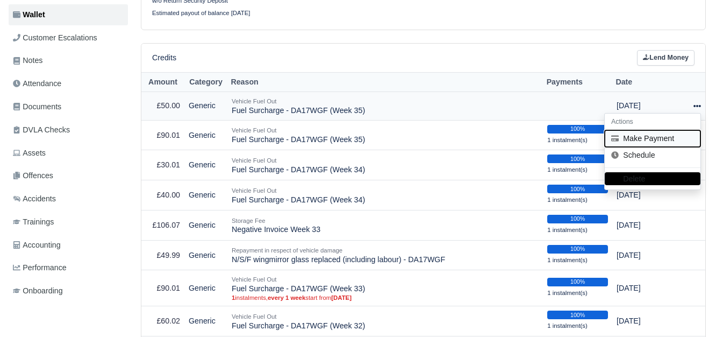
click at [679, 138] on button "Make Payment" at bounding box center [653, 138] width 96 height 17
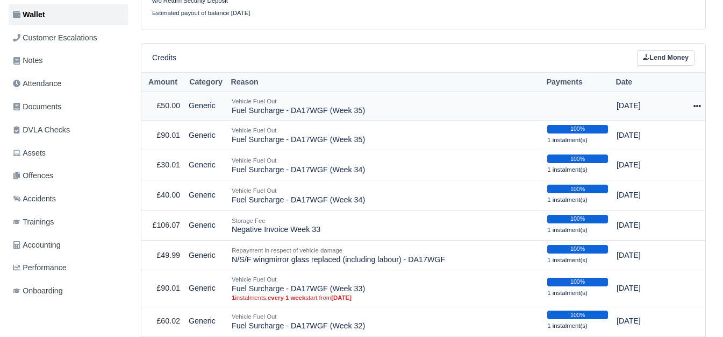
select select "6505"
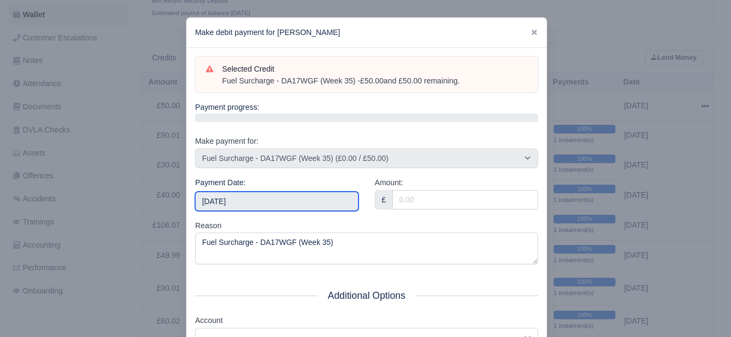
click at [236, 202] on input "[DATE]" at bounding box center [276, 200] width 163 height 19
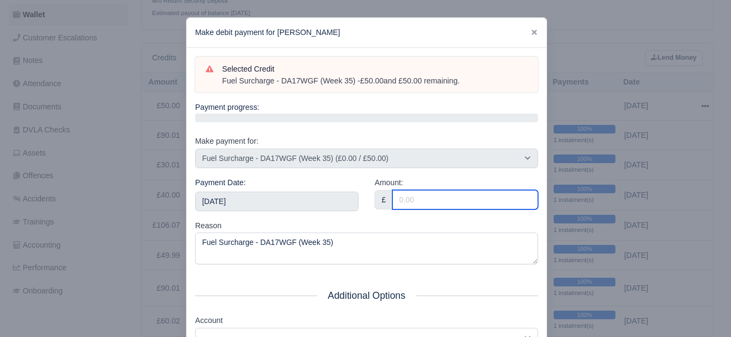
click at [412, 193] on input "Amount:" at bounding box center [465, 199] width 146 height 19
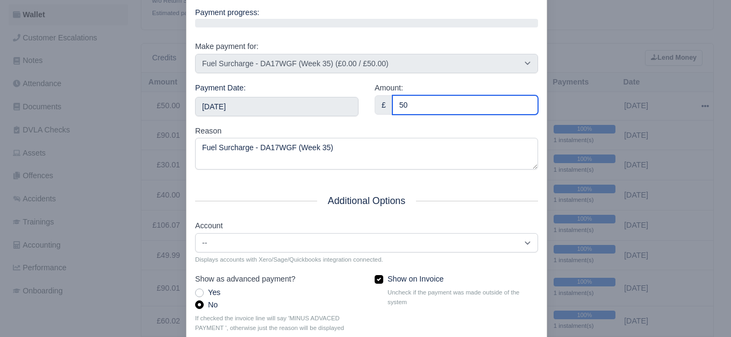
scroll to position [152, 0]
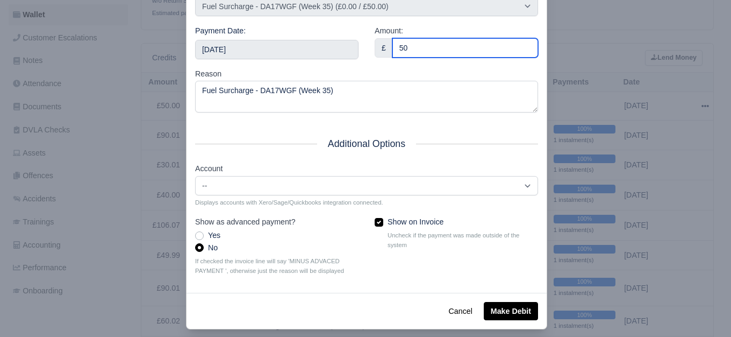
type input "50"
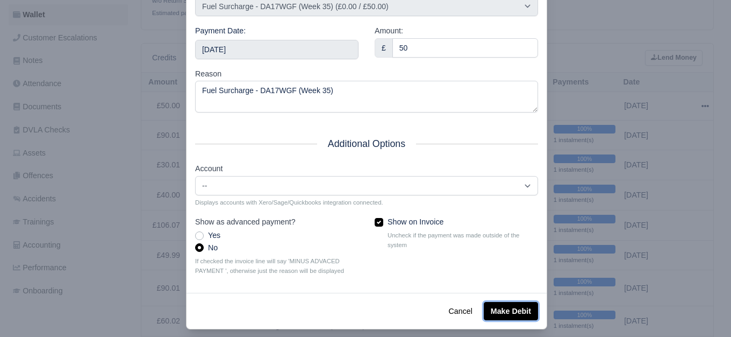
click at [516, 305] on button "Make Debit" at bounding box center [511, 311] width 54 height 18
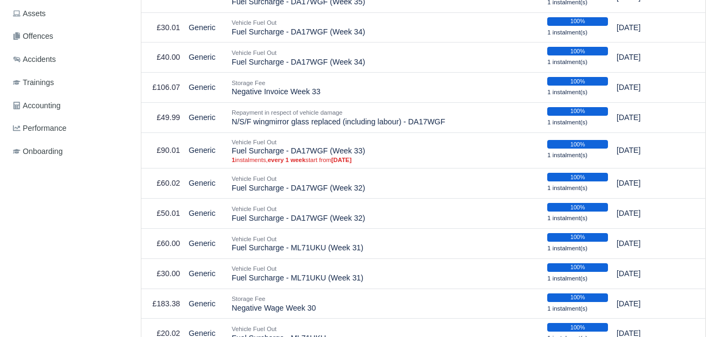
scroll to position [401, 0]
